Goal: Check status: Check status

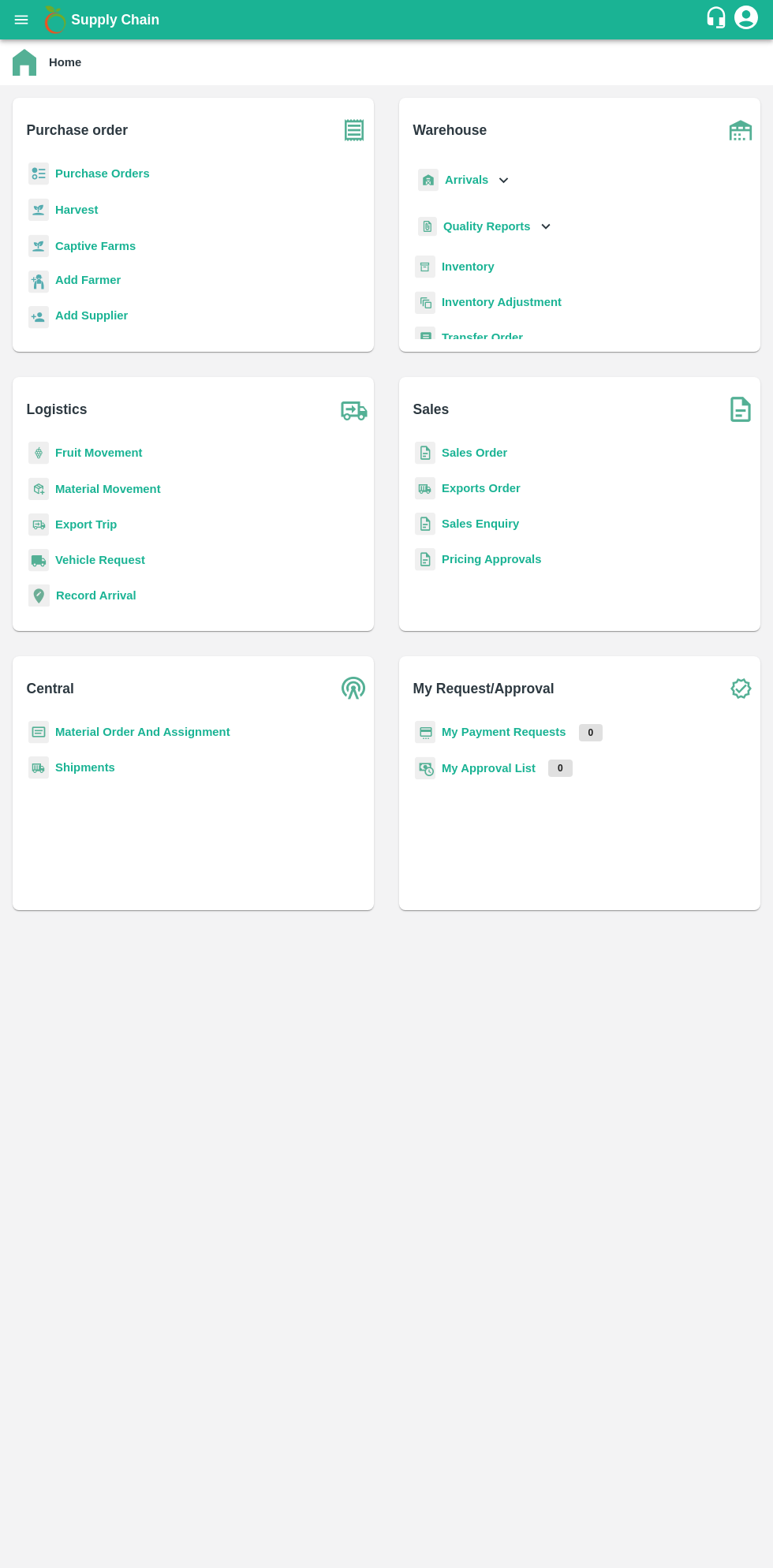
click at [22, 20] on icon "open drawer" at bounding box center [22, 19] width 14 height 9
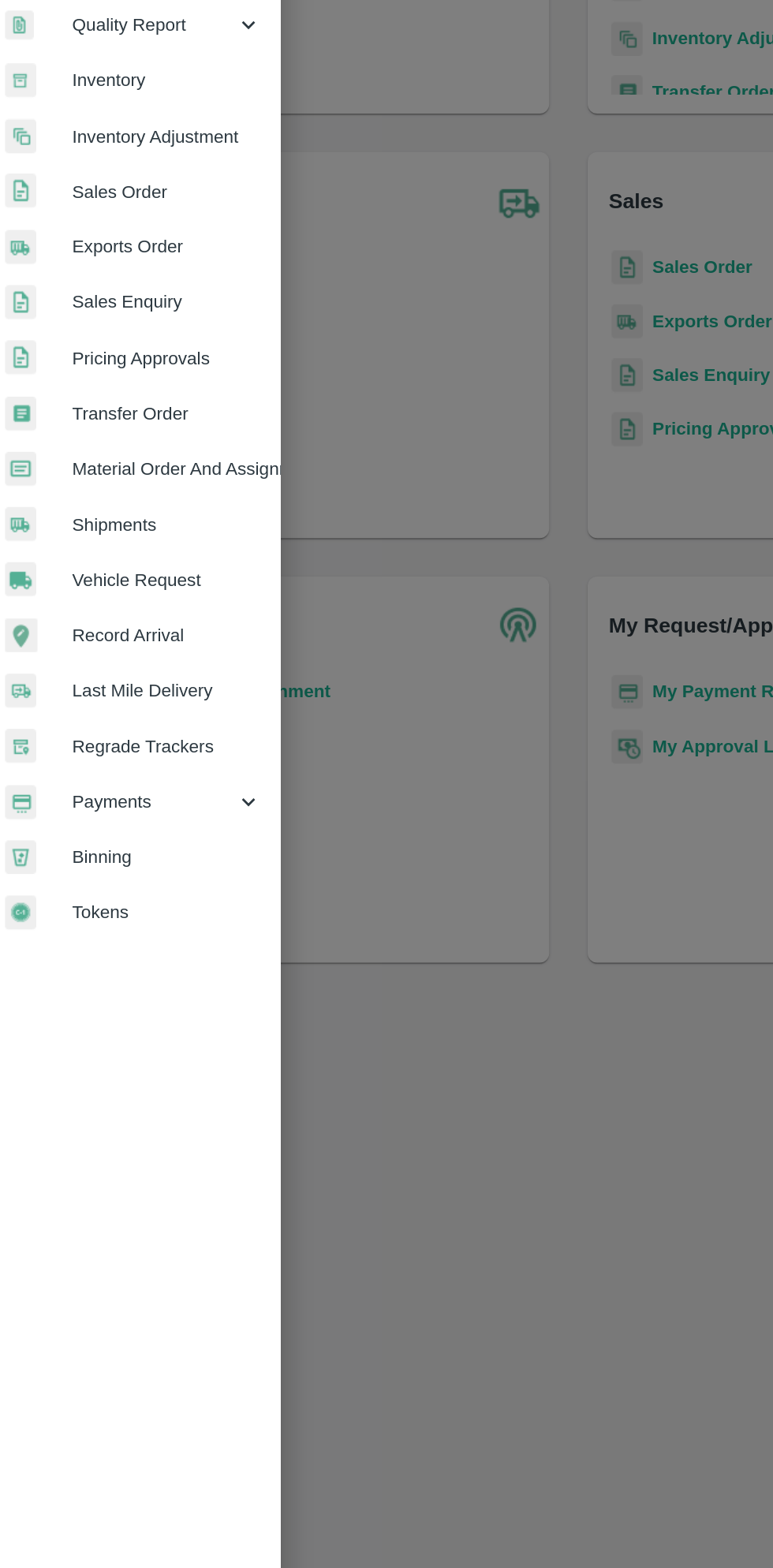
click at [114, 805] on span "Payments" at bounding box center [113, 805] width 107 height 18
click at [162, 846] on span "My Payment Requests" at bounding box center [129, 842] width 112 height 18
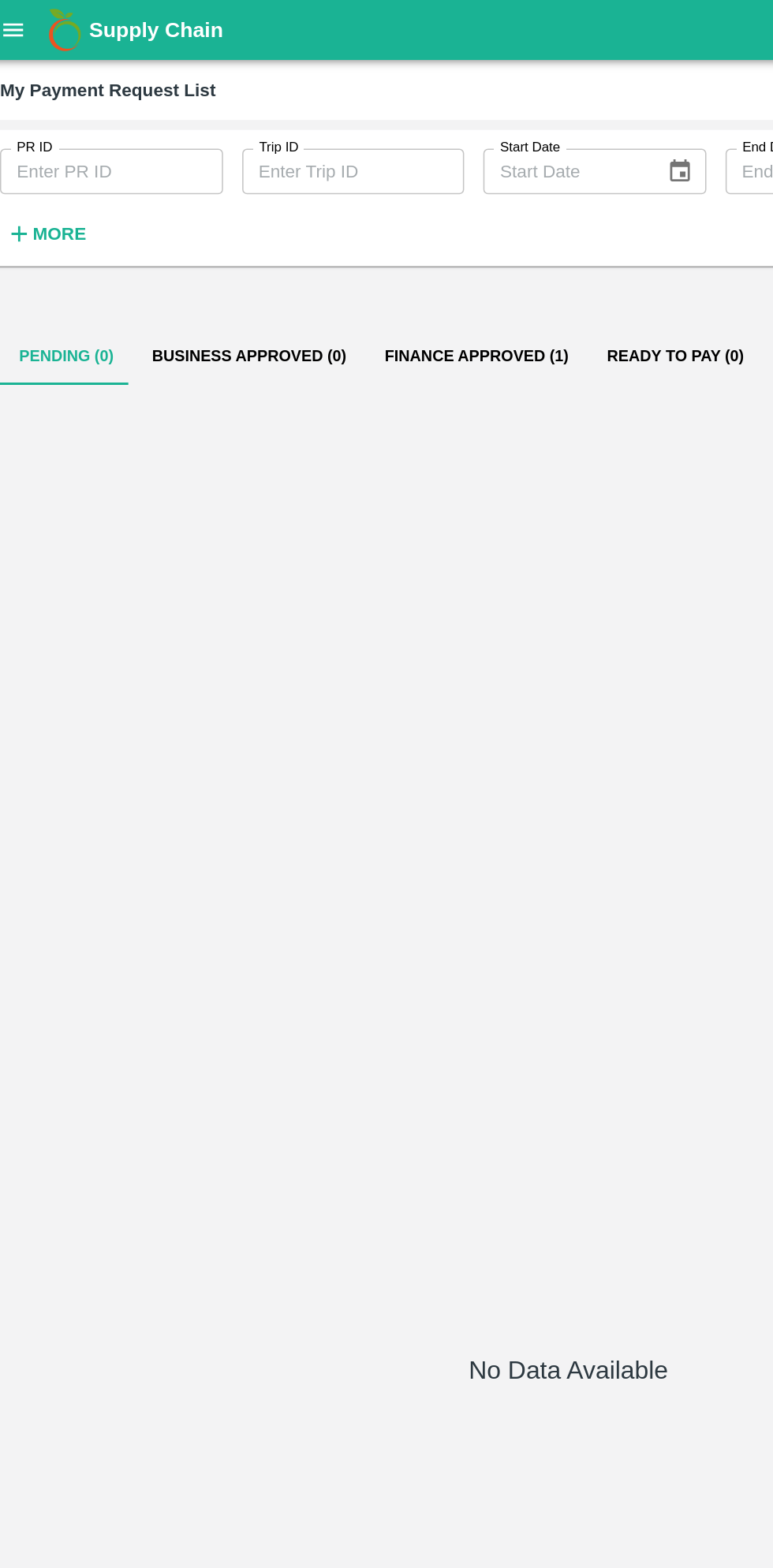
click at [321, 237] on button "Finance Approved (1)" at bounding box center [327, 234] width 146 height 38
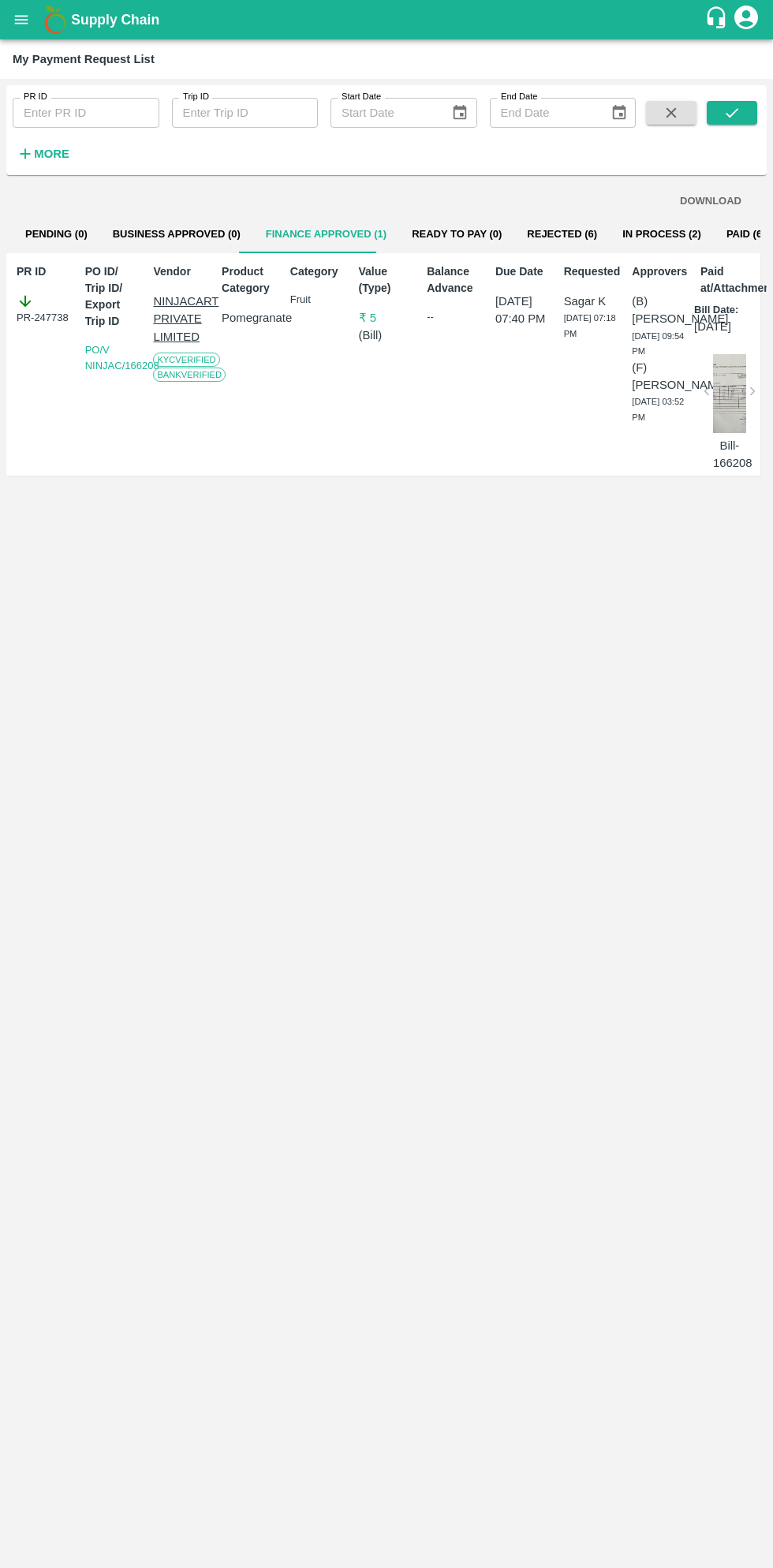
click at [628, 234] on button "In Process (2)" at bounding box center [662, 234] width 104 height 38
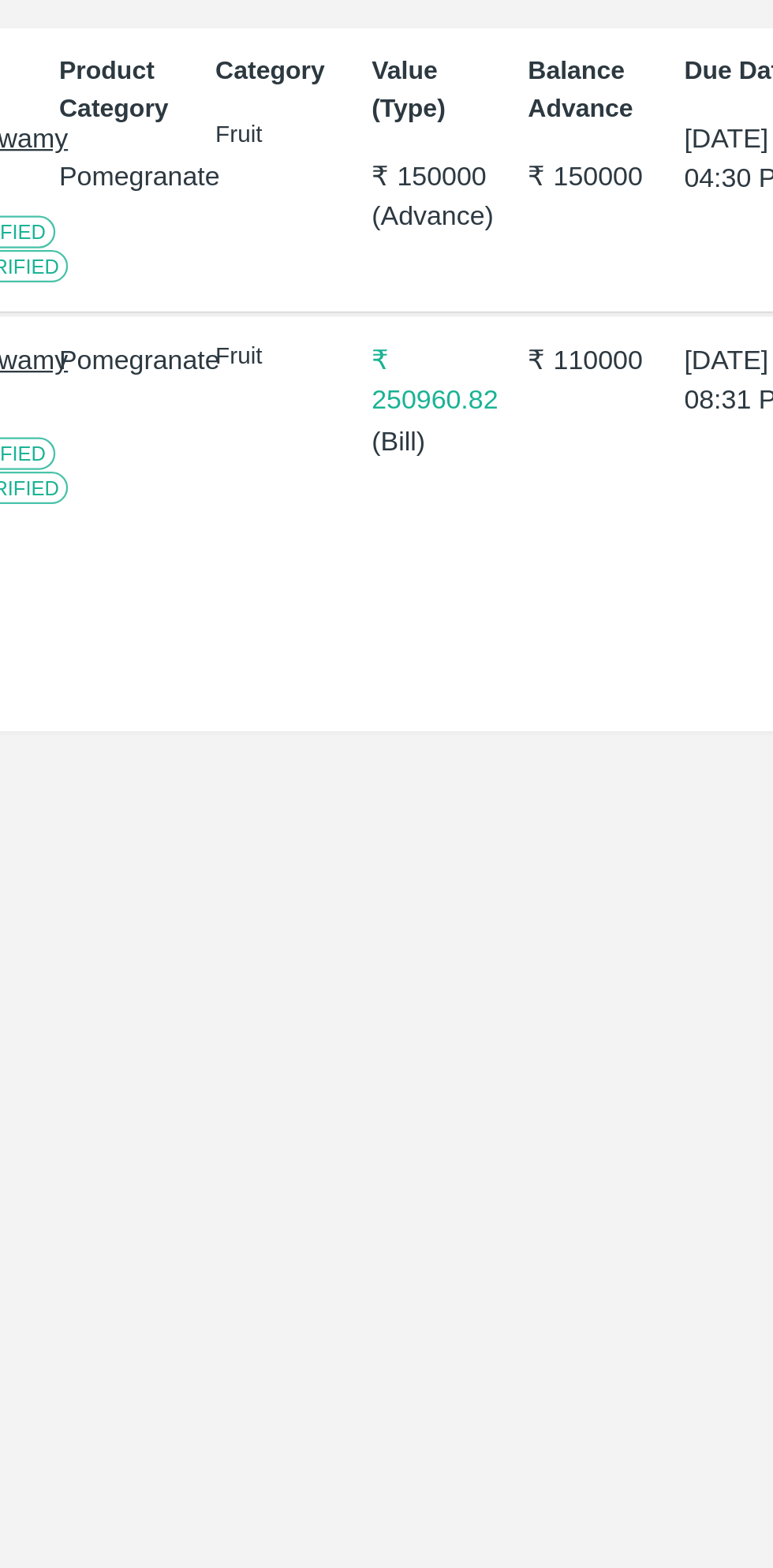
scroll to position [0, 11]
